Goal: Task Accomplishment & Management: Manage account settings

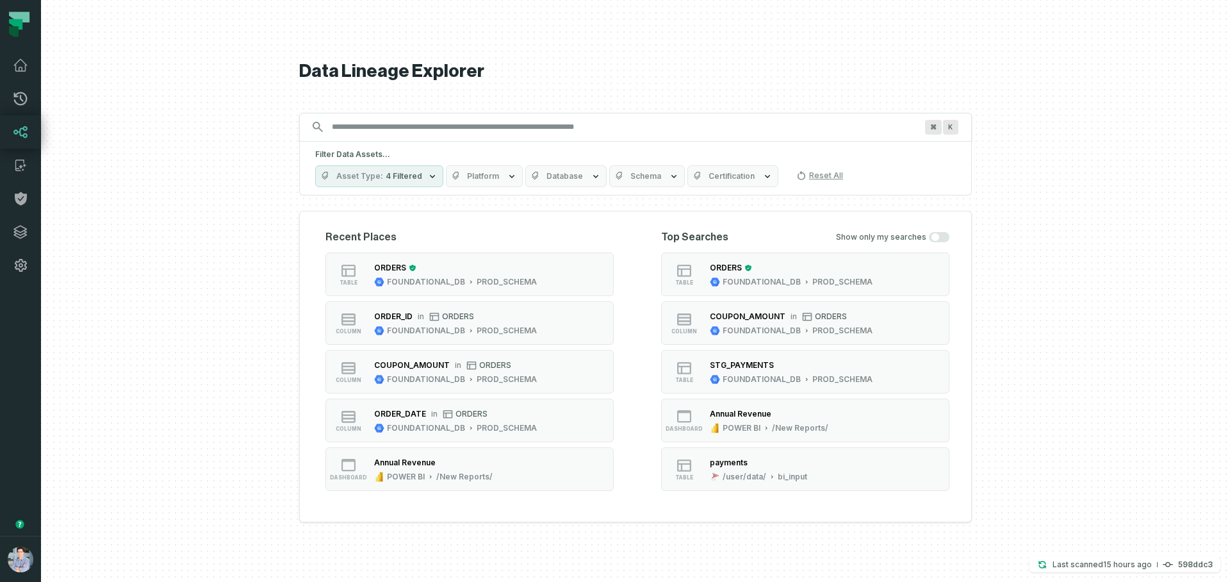
click at [19, 418] on button "button" at bounding box center [20, 409] width 41 height 254
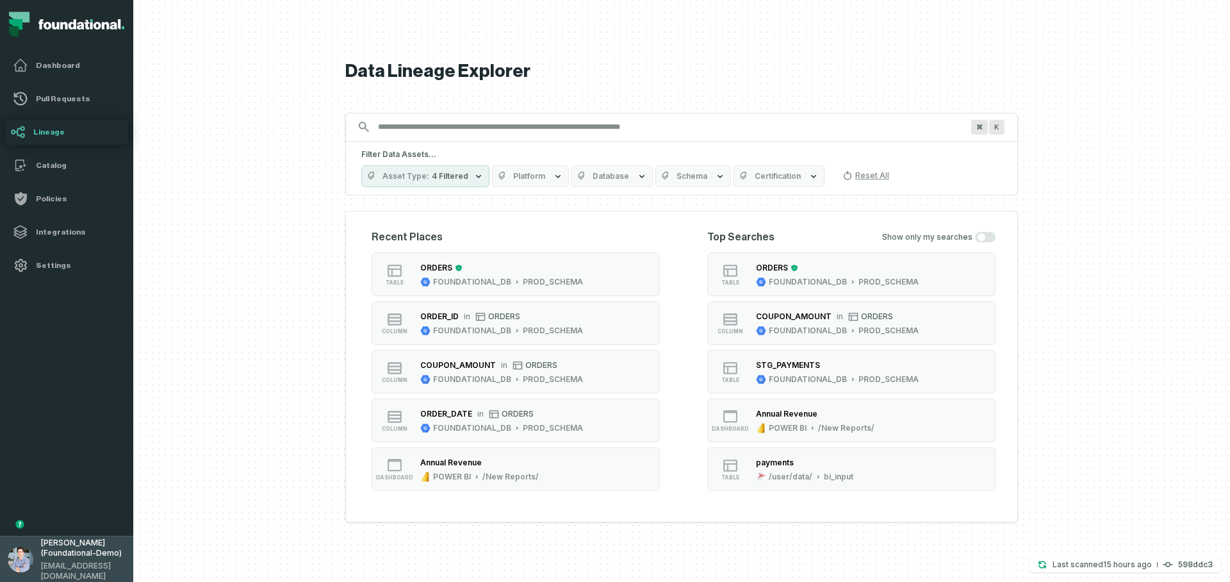
click at [35, 566] on button "[PERSON_NAME] (Foundational-Demo) [EMAIL_ADDRESS][DOMAIN_NAME]" at bounding box center [66, 558] width 133 height 46
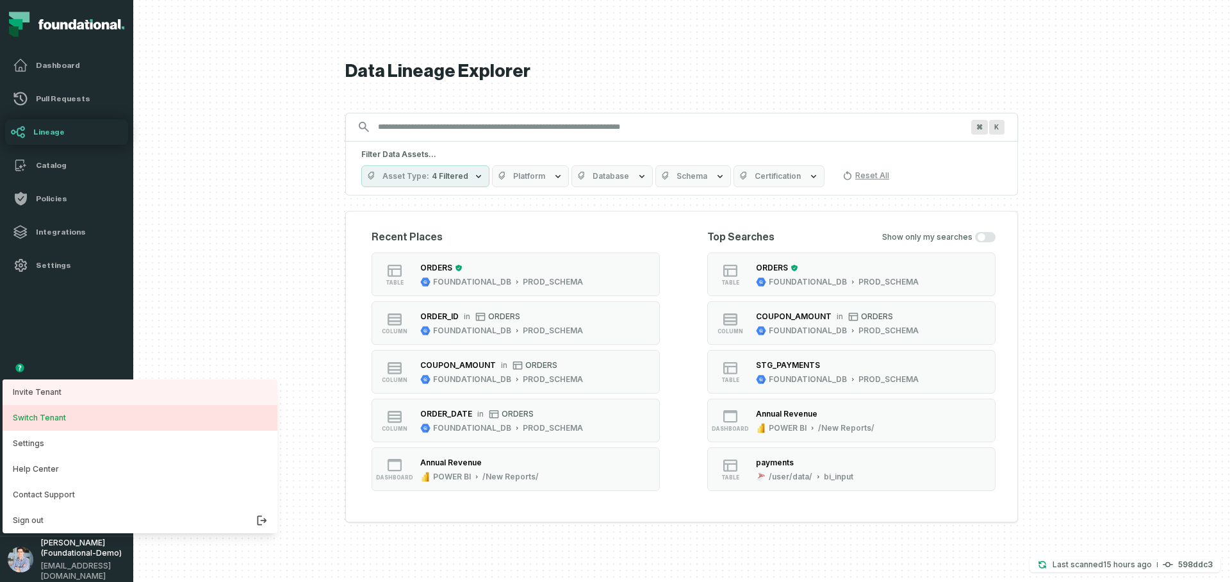
click at [33, 419] on button "Switch Tenant" at bounding box center [140, 418] width 275 height 26
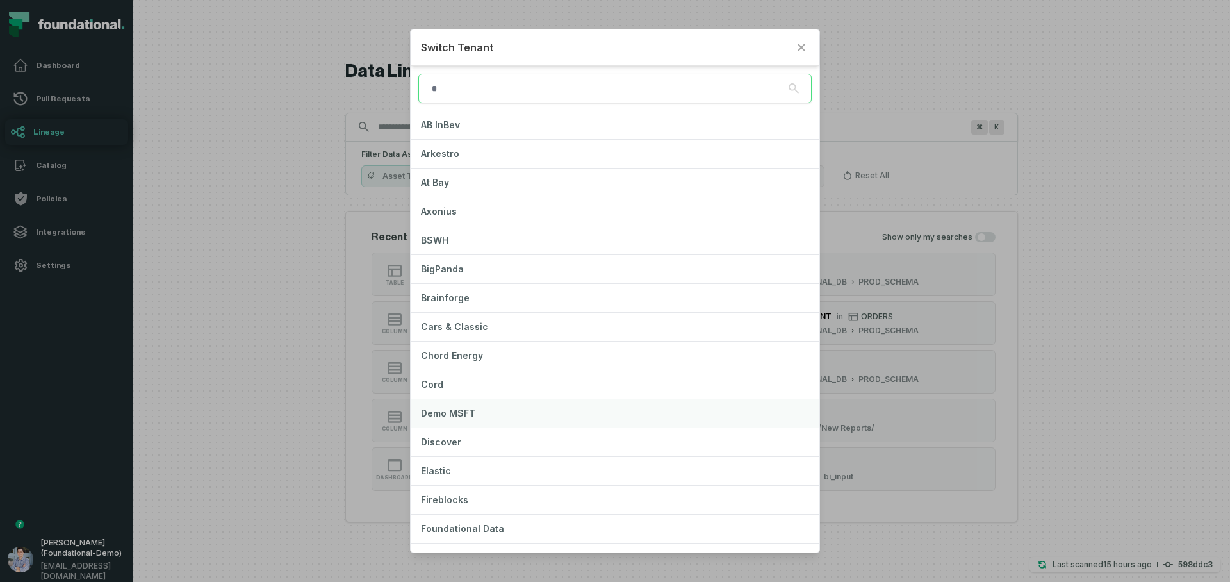
scroll to position [28, 0]
click at [459, 494] on button "Foundational Data" at bounding box center [615, 500] width 409 height 28
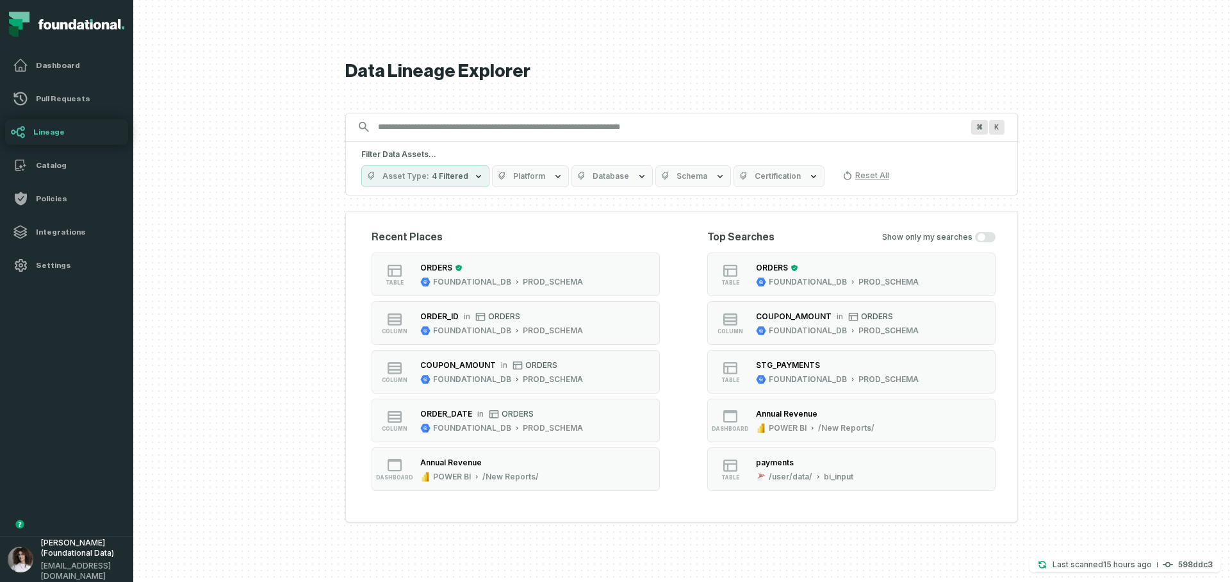
click at [237, 403] on div at bounding box center [681, 291] width 1096 height 582
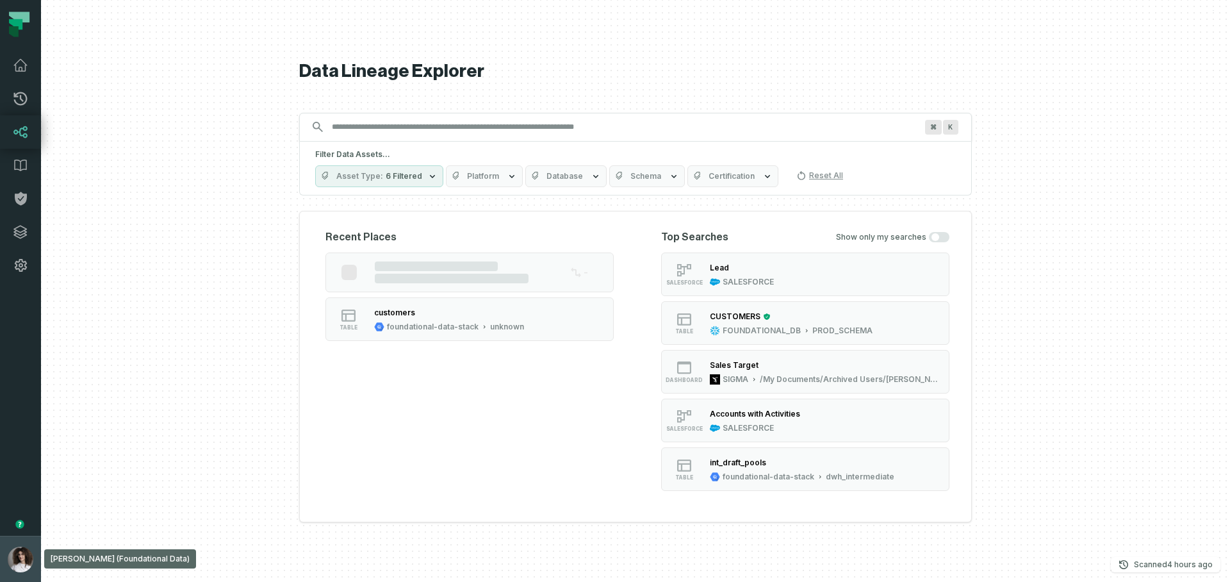
click at [20, 561] on img "button" at bounding box center [21, 559] width 26 height 26
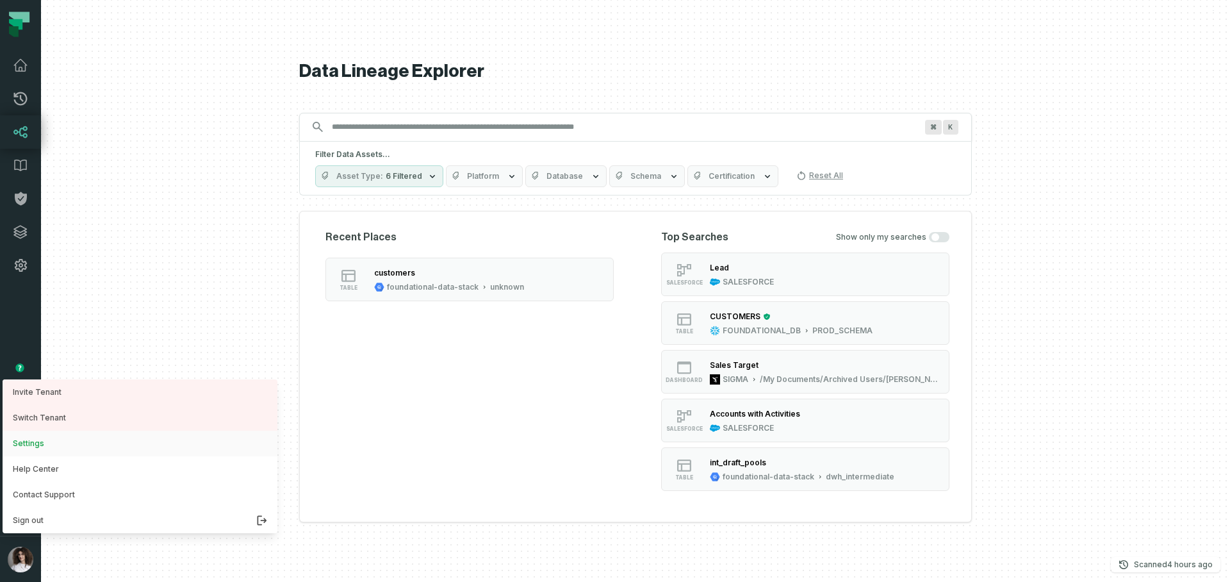
click at [28, 449] on button "Settings" at bounding box center [140, 443] width 275 height 26
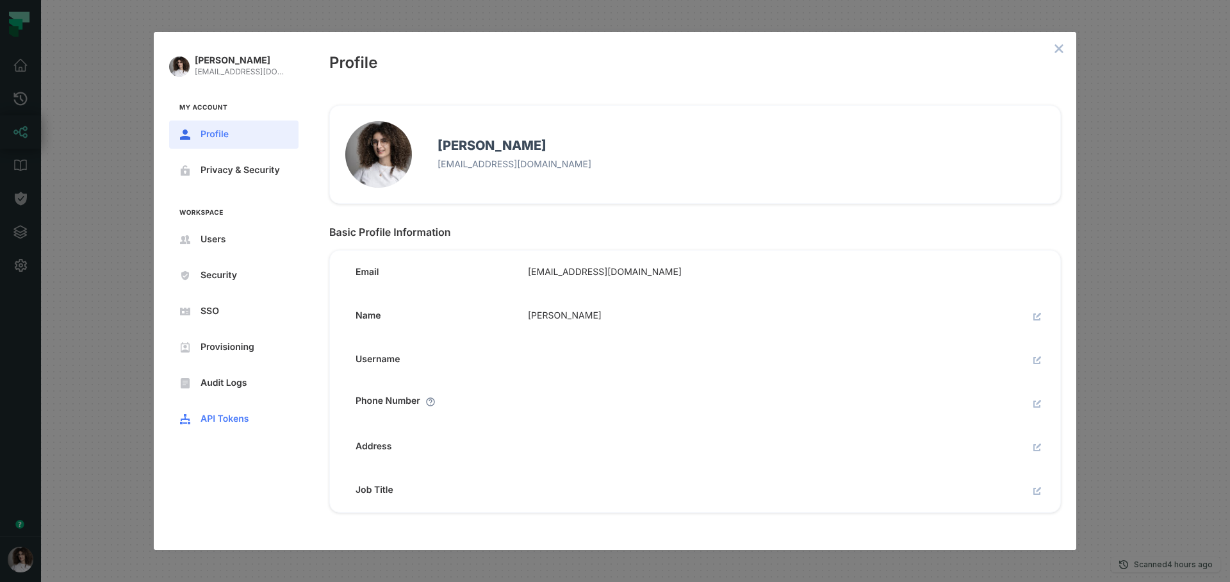
click at [218, 412] on button "API Tokens" at bounding box center [233, 419] width 129 height 28
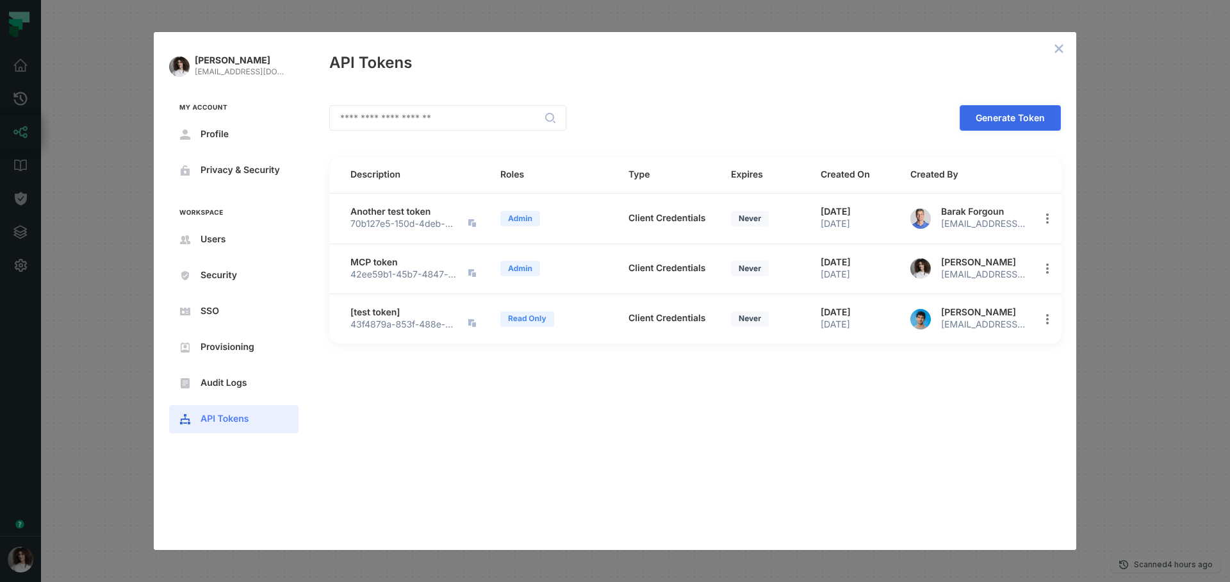
click at [0, 0] on span "Generate Token" at bounding box center [0, 0] width 0 height 0
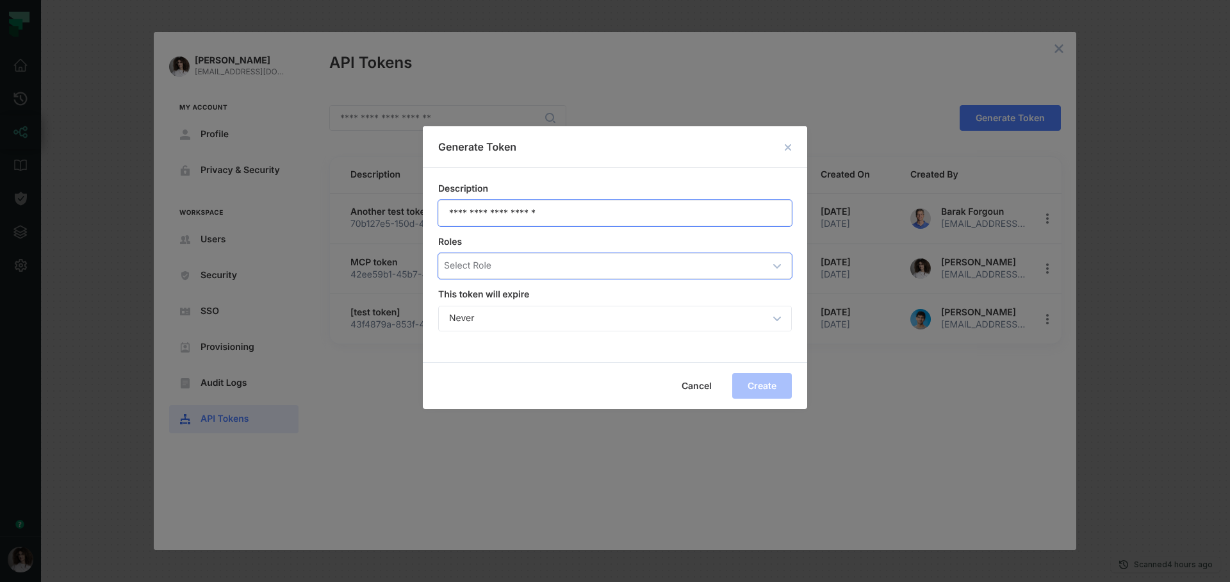
type input "**********"
click at [542, 266] on div "Select Role" at bounding box center [604, 265] width 321 height 13
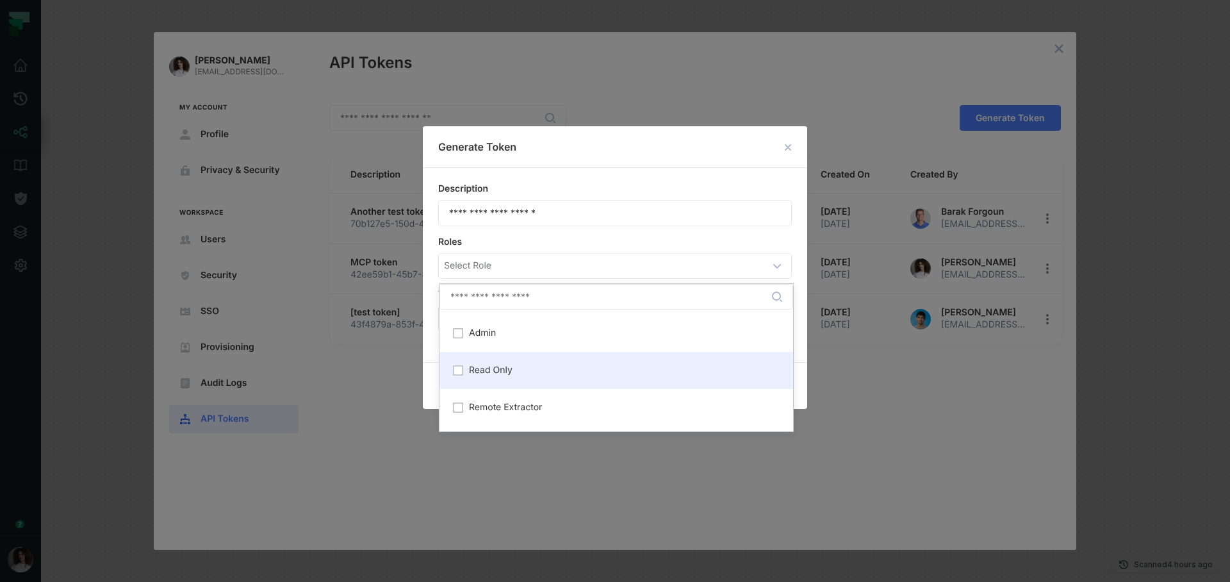
click at [481, 375] on span "Read Only" at bounding box center [491, 370] width 44 height 10
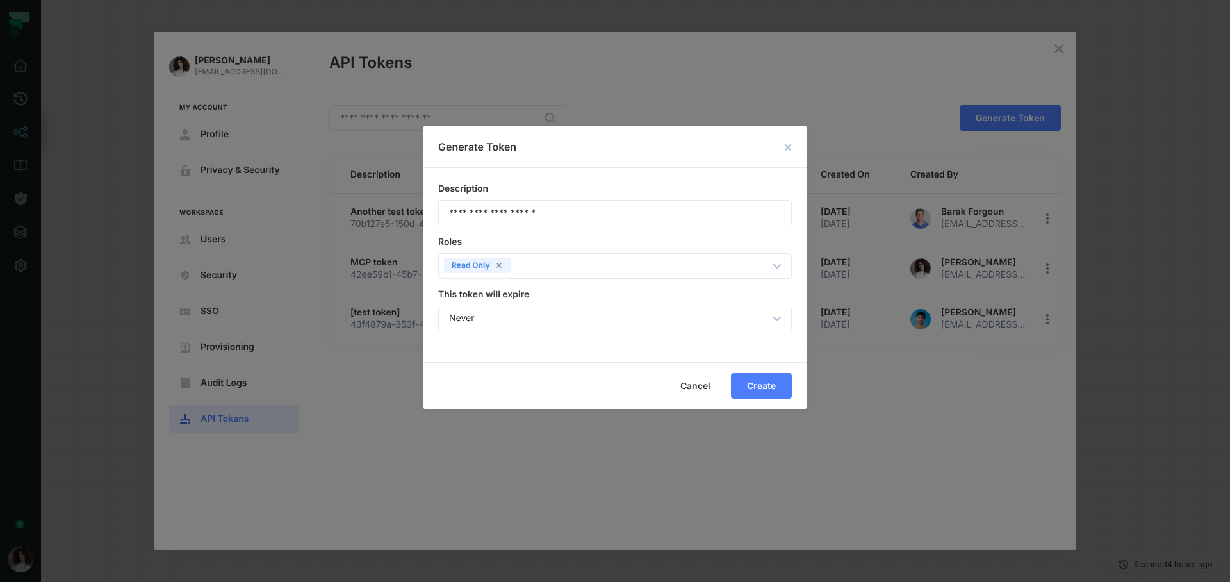
click at [562, 168] on div "**********" at bounding box center [615, 265] width 384 height 194
click at [0, 0] on span "Create" at bounding box center [0, 0] width 0 height 0
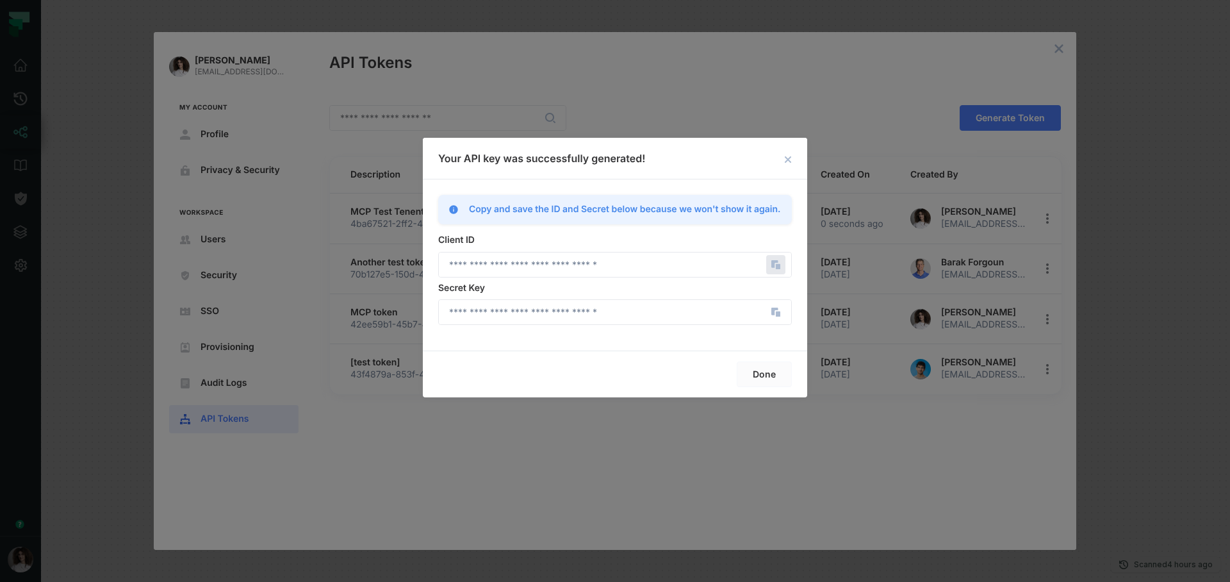
click at [780, 264] on icon "Copy" at bounding box center [775, 264] width 19 height 19
click at [774, 311] on icon "Copy" at bounding box center [774, 311] width 7 height 8
